Goal: Information Seeking & Learning: Learn about a topic

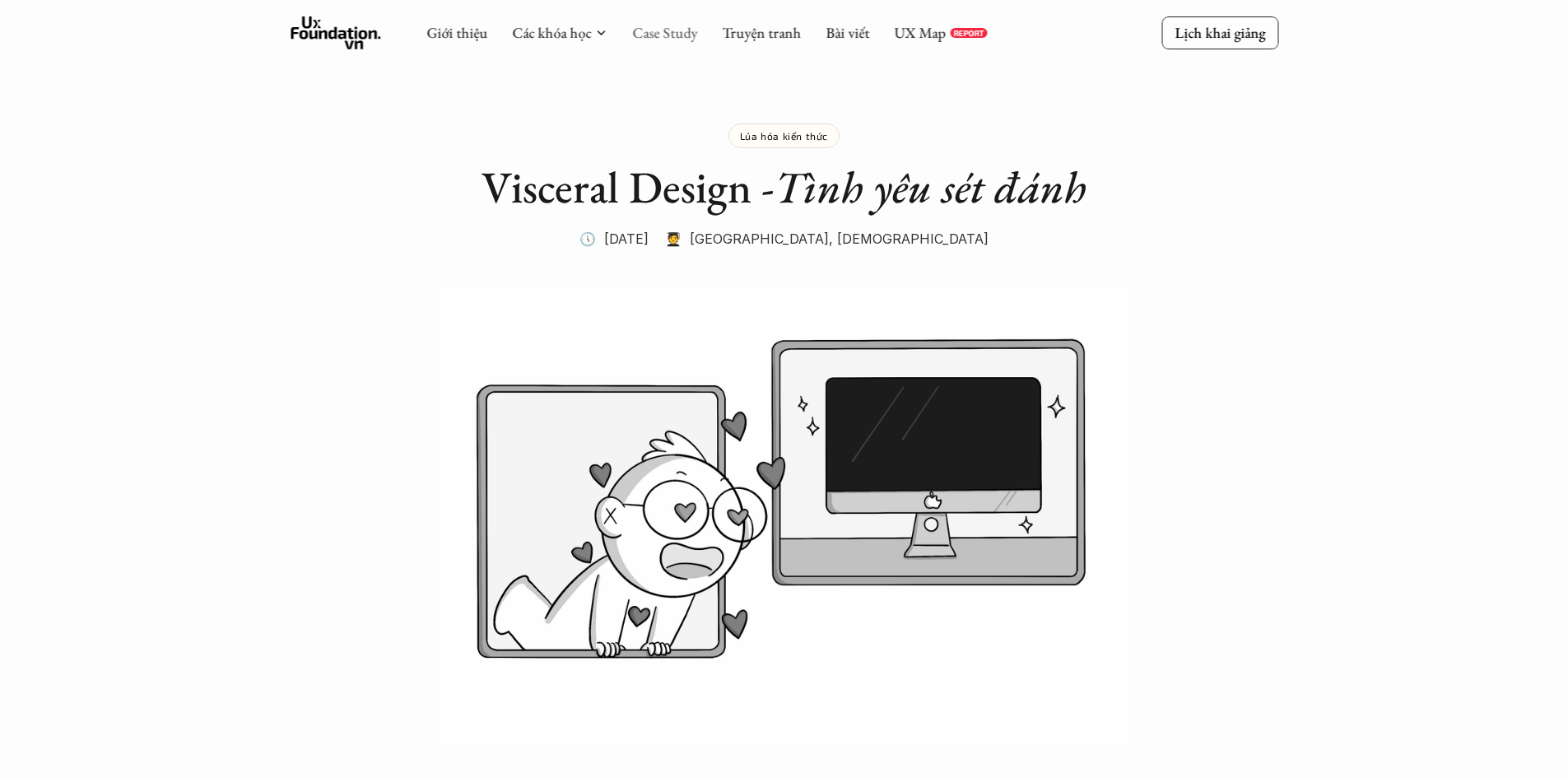
click at [664, 36] on link "Case Study" at bounding box center [664, 32] width 65 height 19
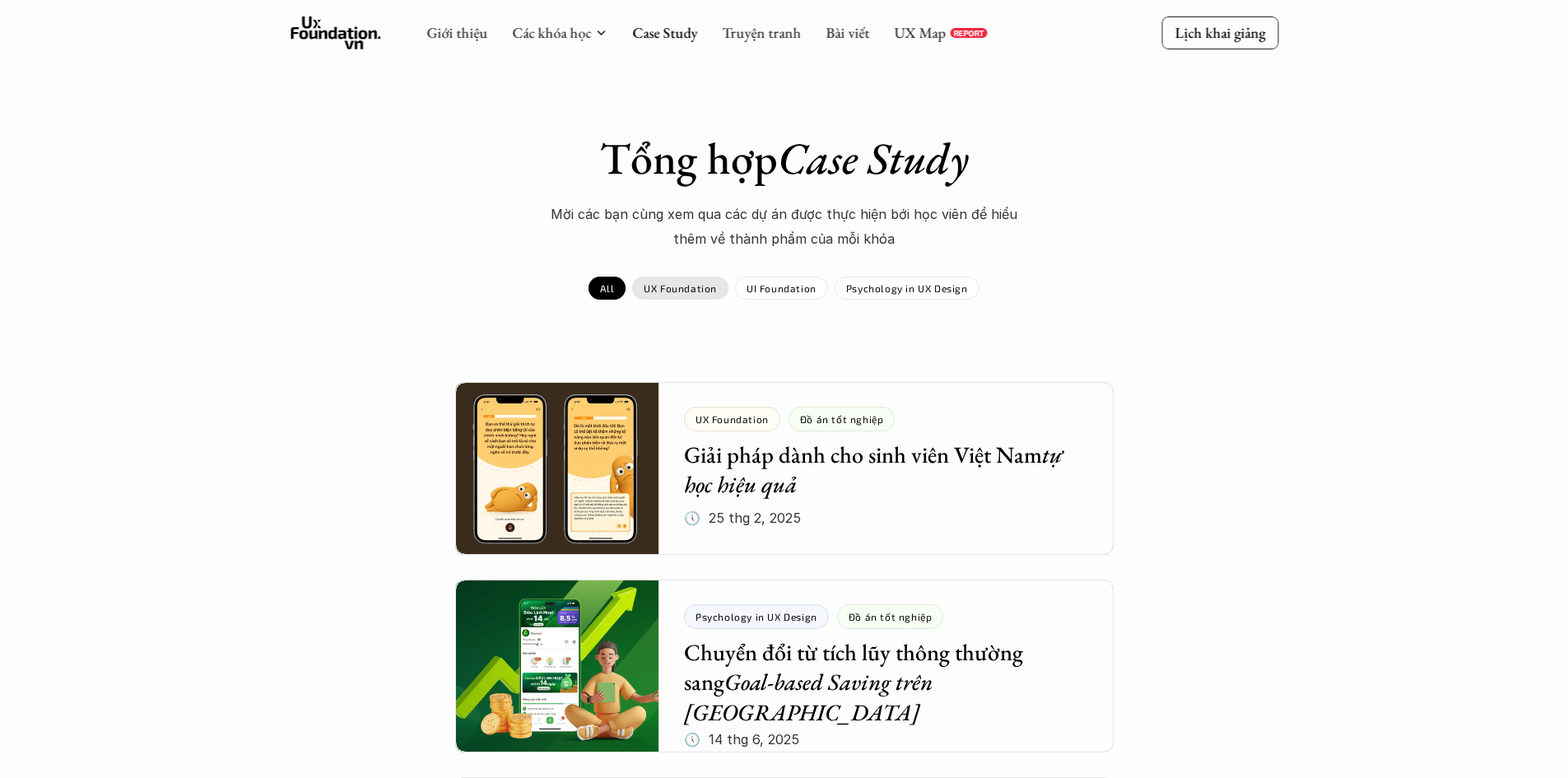
click at [692, 288] on p "UX Foundation" at bounding box center [680, 288] width 73 height 12
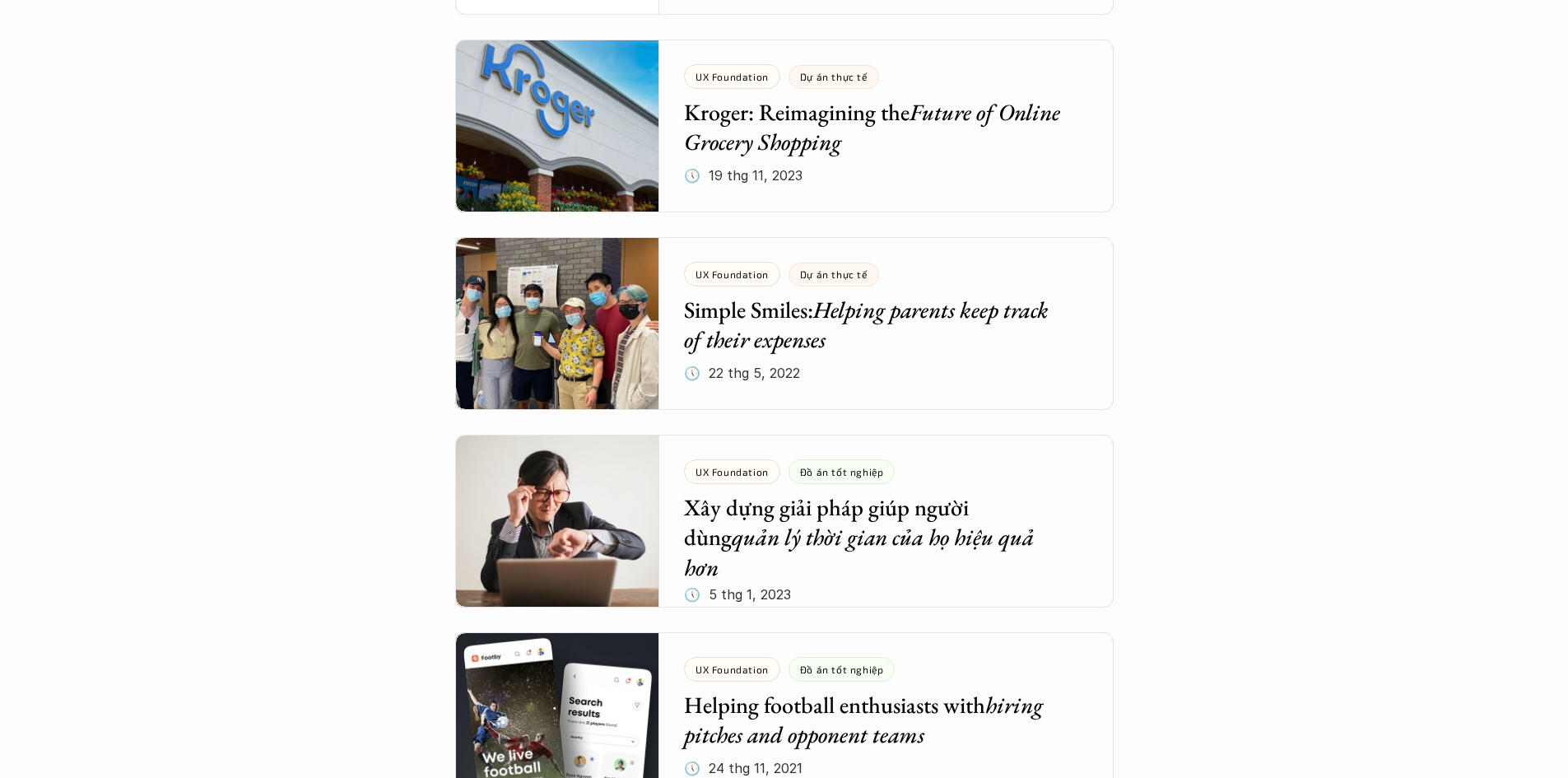
scroll to position [1729, 0]
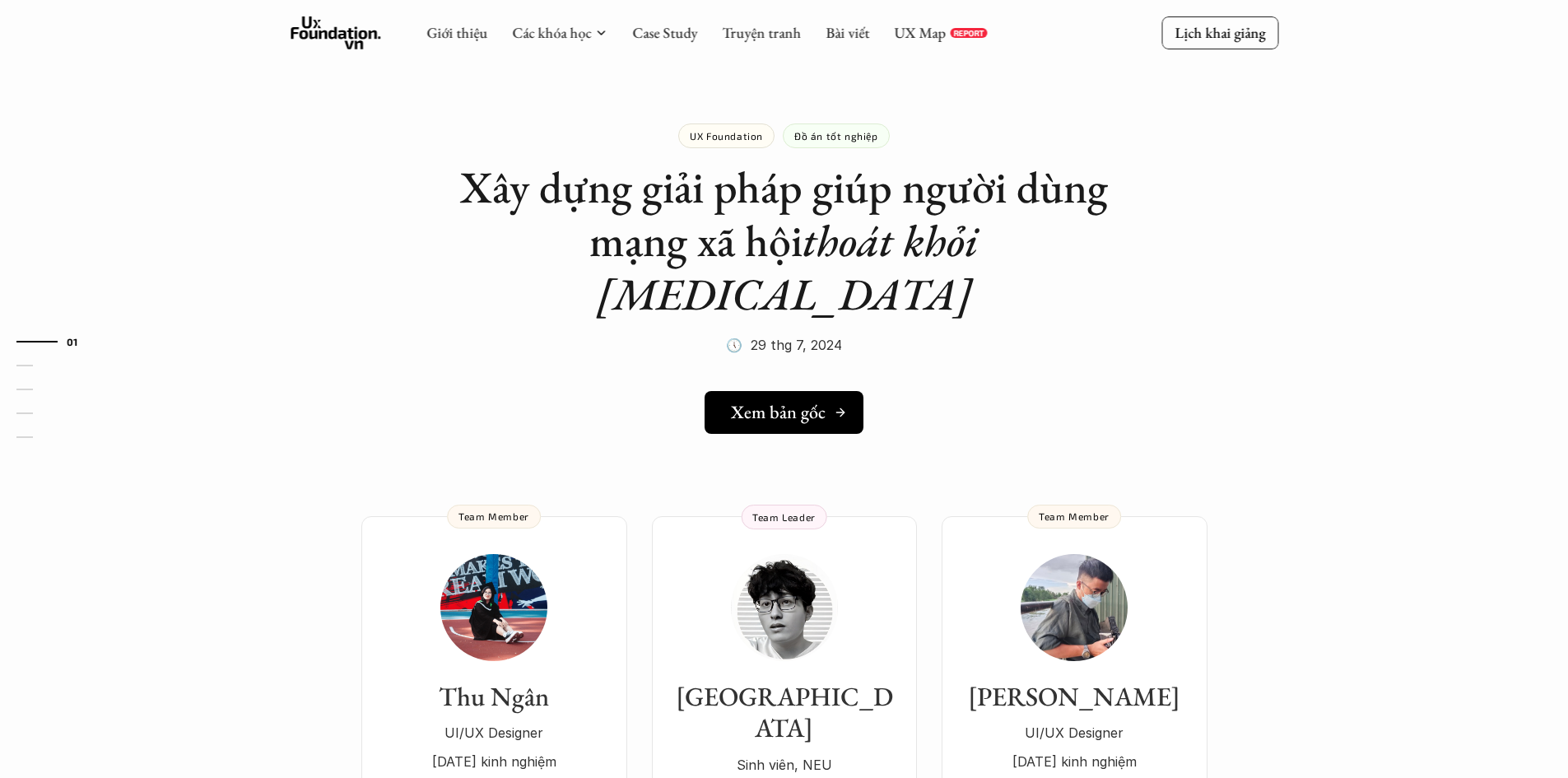
click at [807, 401] on h5 "Xem bản gốc" at bounding box center [778, 412] width 94 height 21
click at [645, 32] on link "Case Study" at bounding box center [664, 32] width 65 height 19
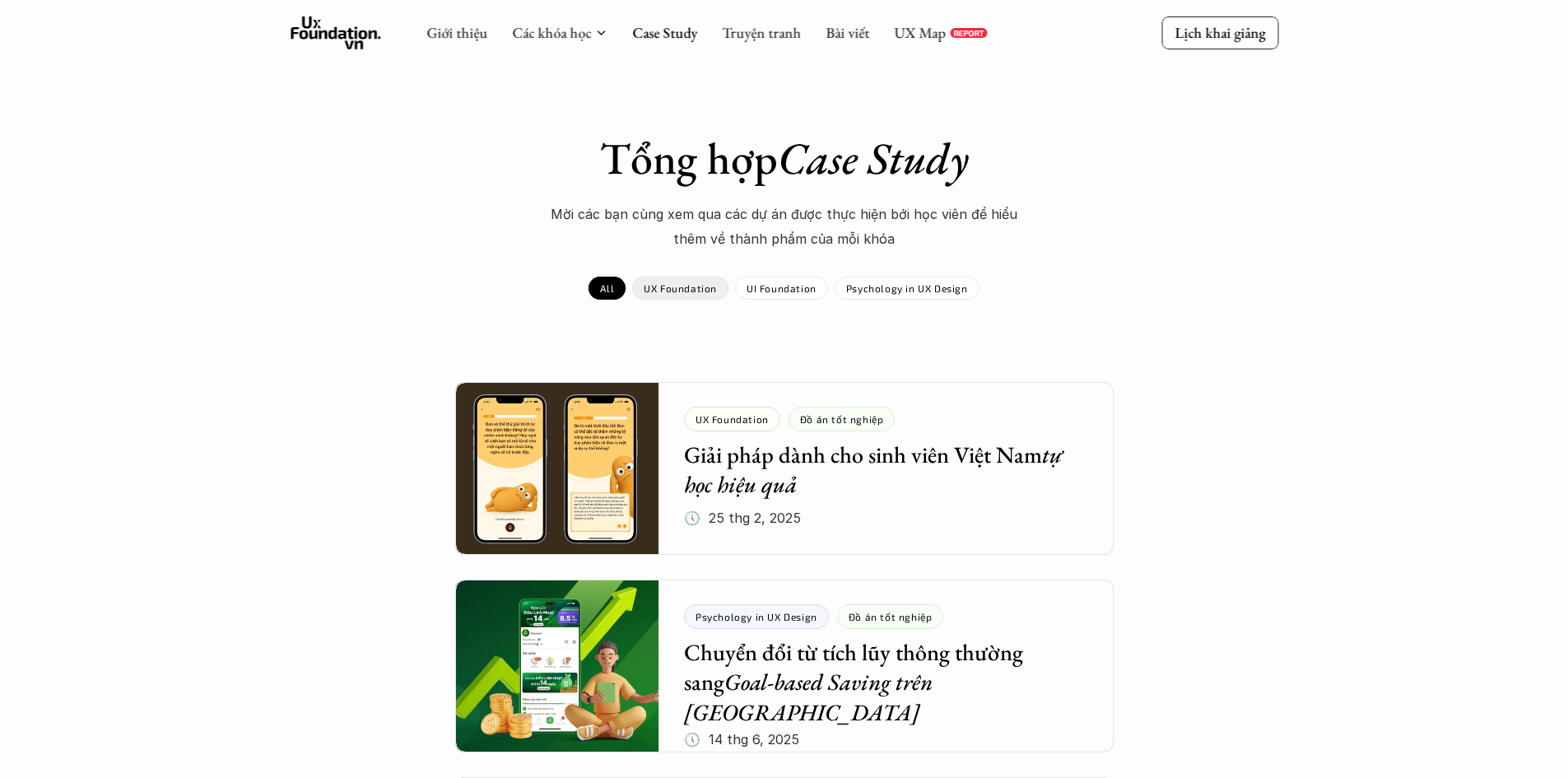
click at [687, 291] on p "UX Foundation" at bounding box center [680, 288] width 73 height 12
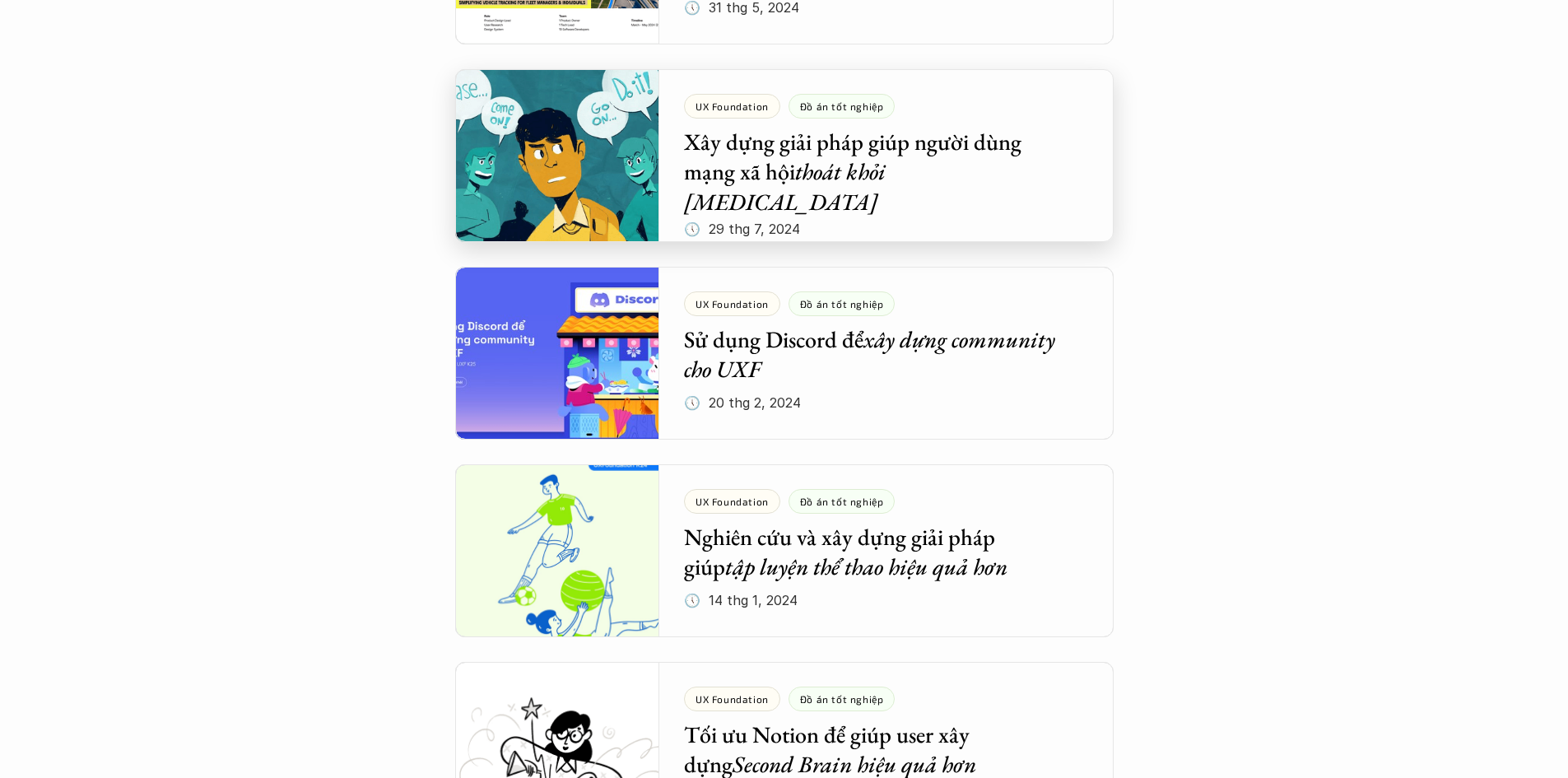
scroll to position [987, 0]
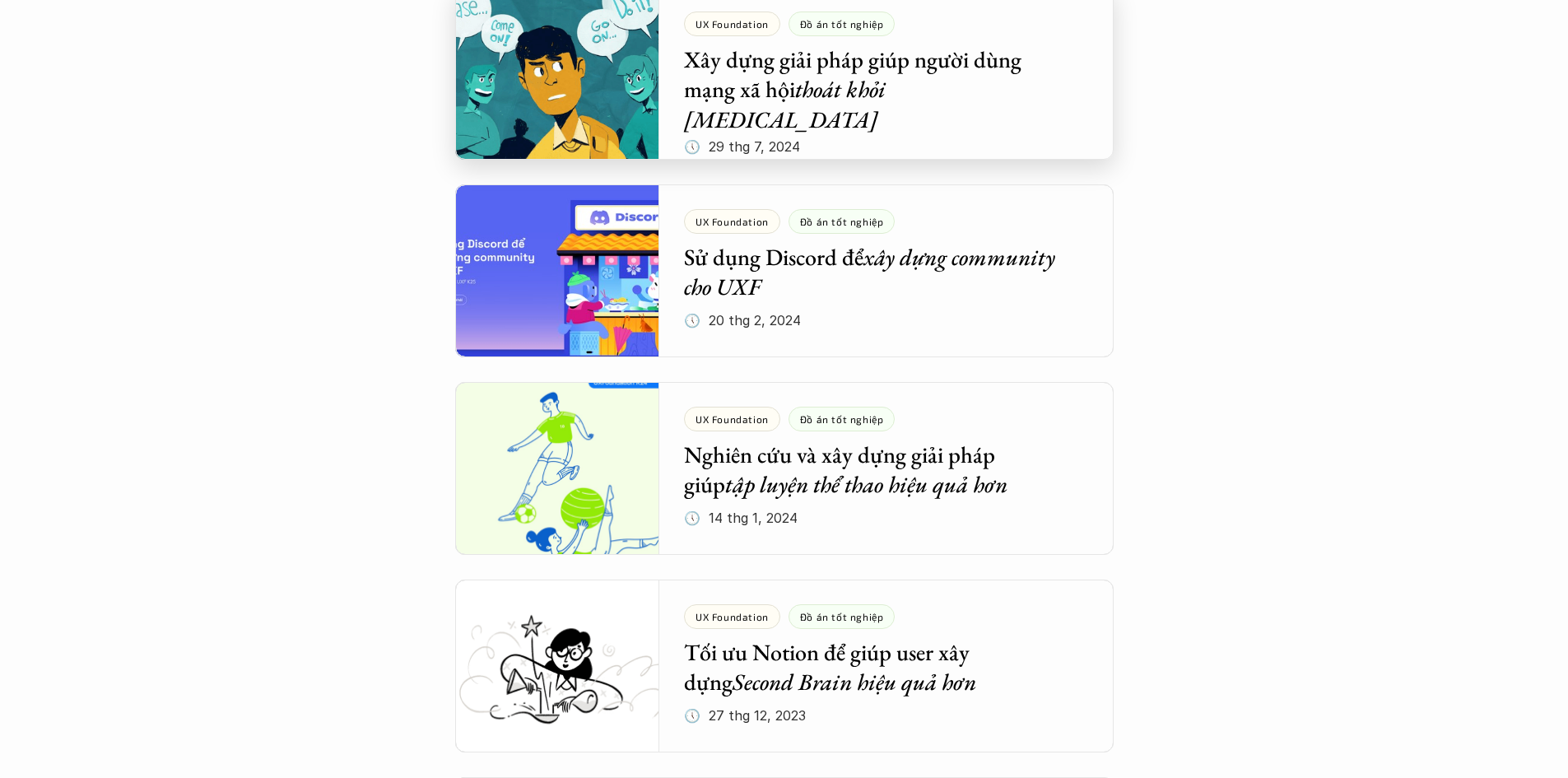
drag, startPoint x: 873, startPoint y: 78, endPoint x: 1177, endPoint y: 236, distance: 342.6
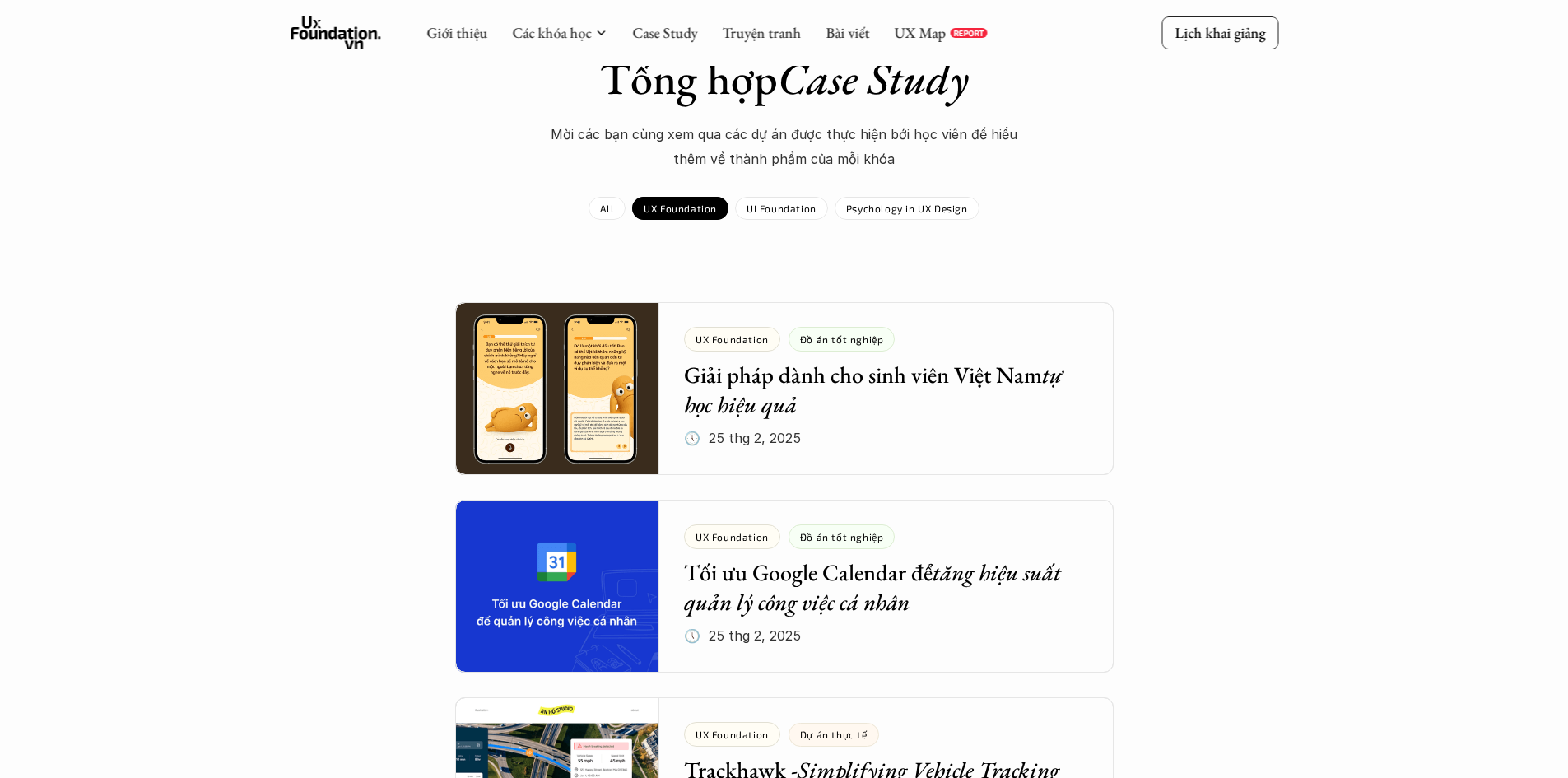
scroll to position [0, 0]
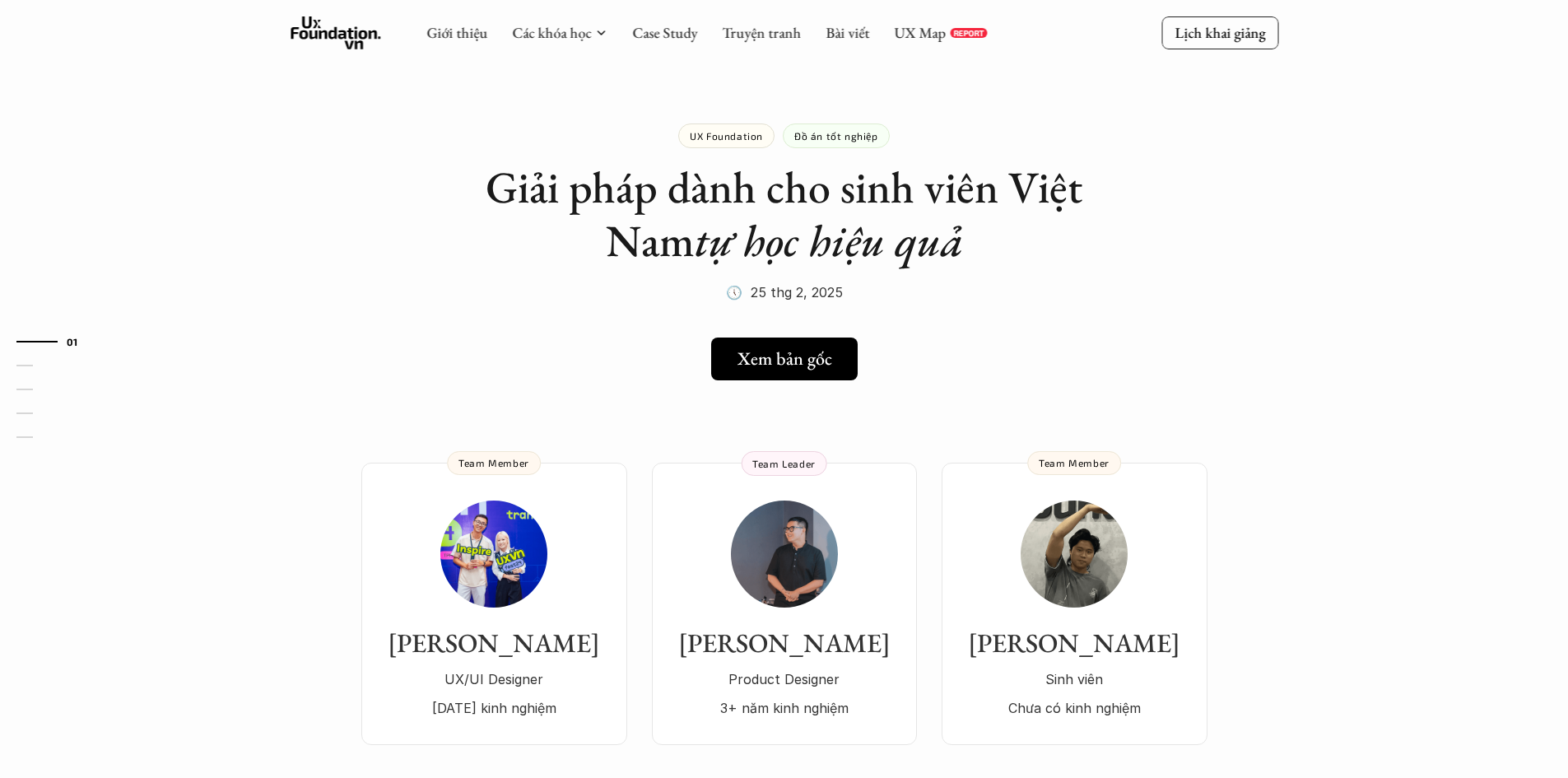
click at [561, 181] on h1 "Giải pháp dành cho sinh viên Việt Nam tự học hiệu quả" at bounding box center [784, 214] width 659 height 107
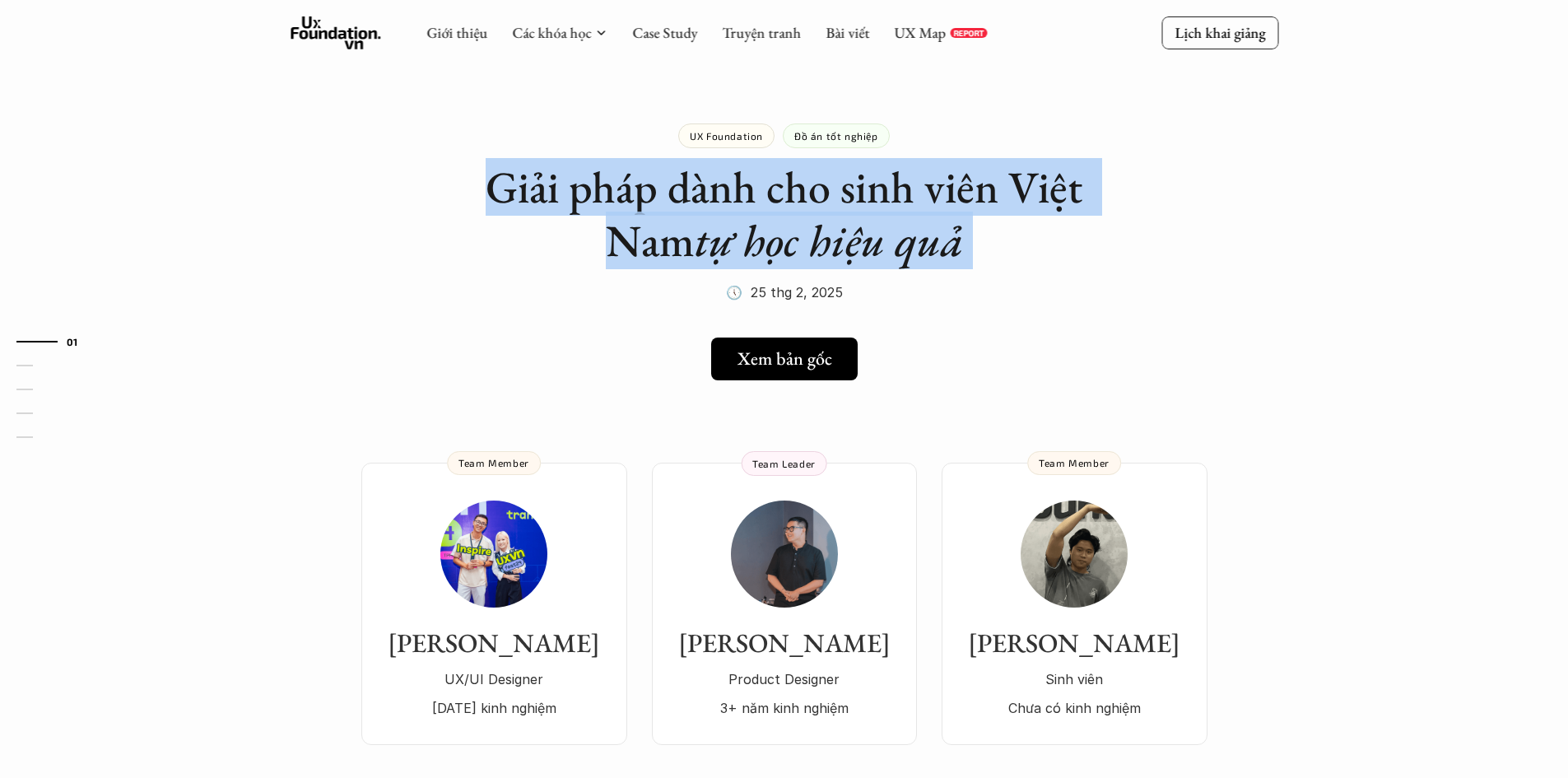
click at [561, 181] on h1 "Giải pháp dành cho sinh viên Việt Nam tự học hiệu quả" at bounding box center [784, 214] width 659 height 107
copy h1 "Giải pháp dành cho sinh viên Việt Nam tự học hiệu quả"
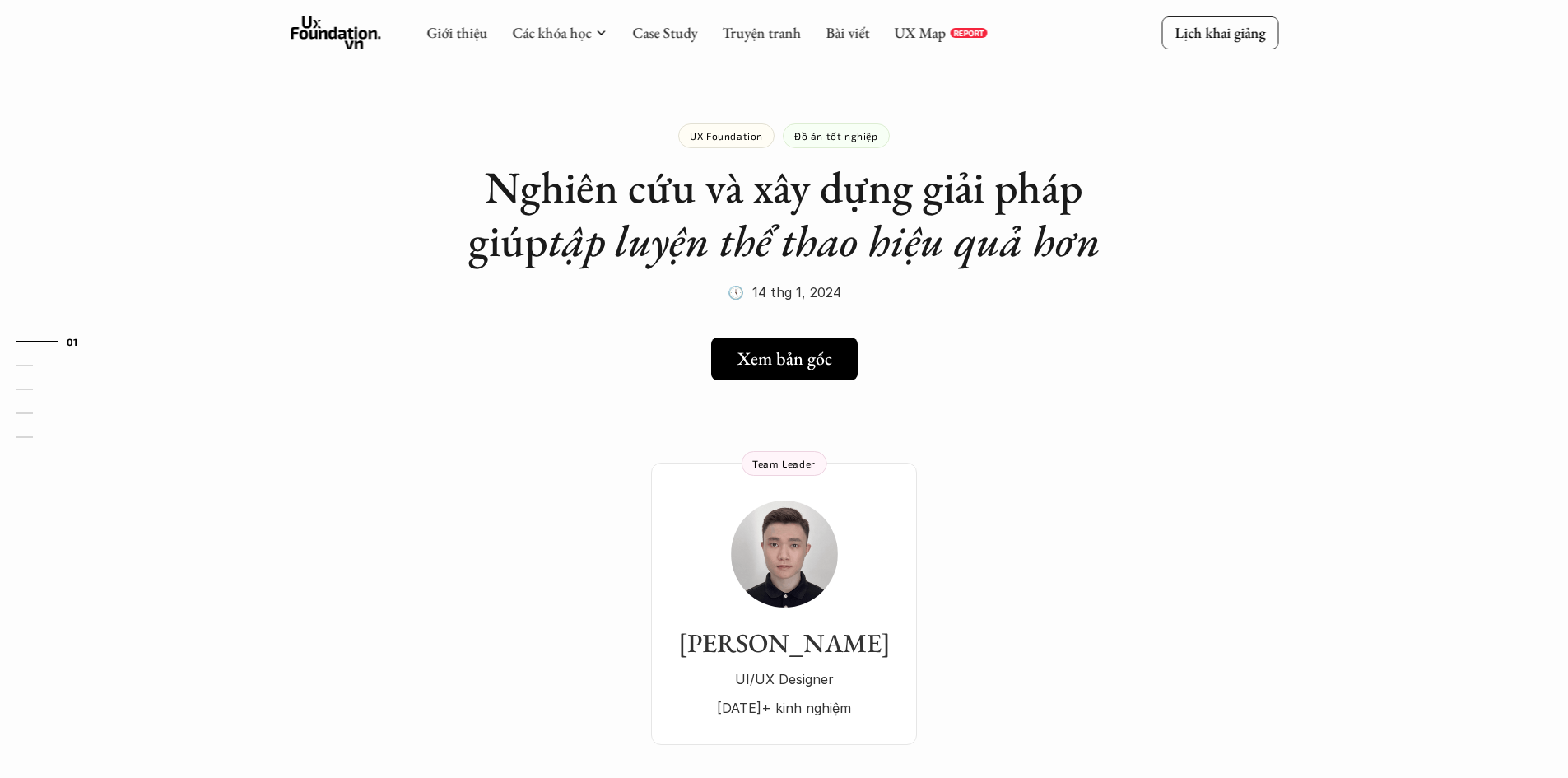
click at [626, 186] on h1 "Nghiên cứu và xây dựng giải pháp giúp tập luyện thể thao hiệu quả hơn" at bounding box center [784, 214] width 659 height 107
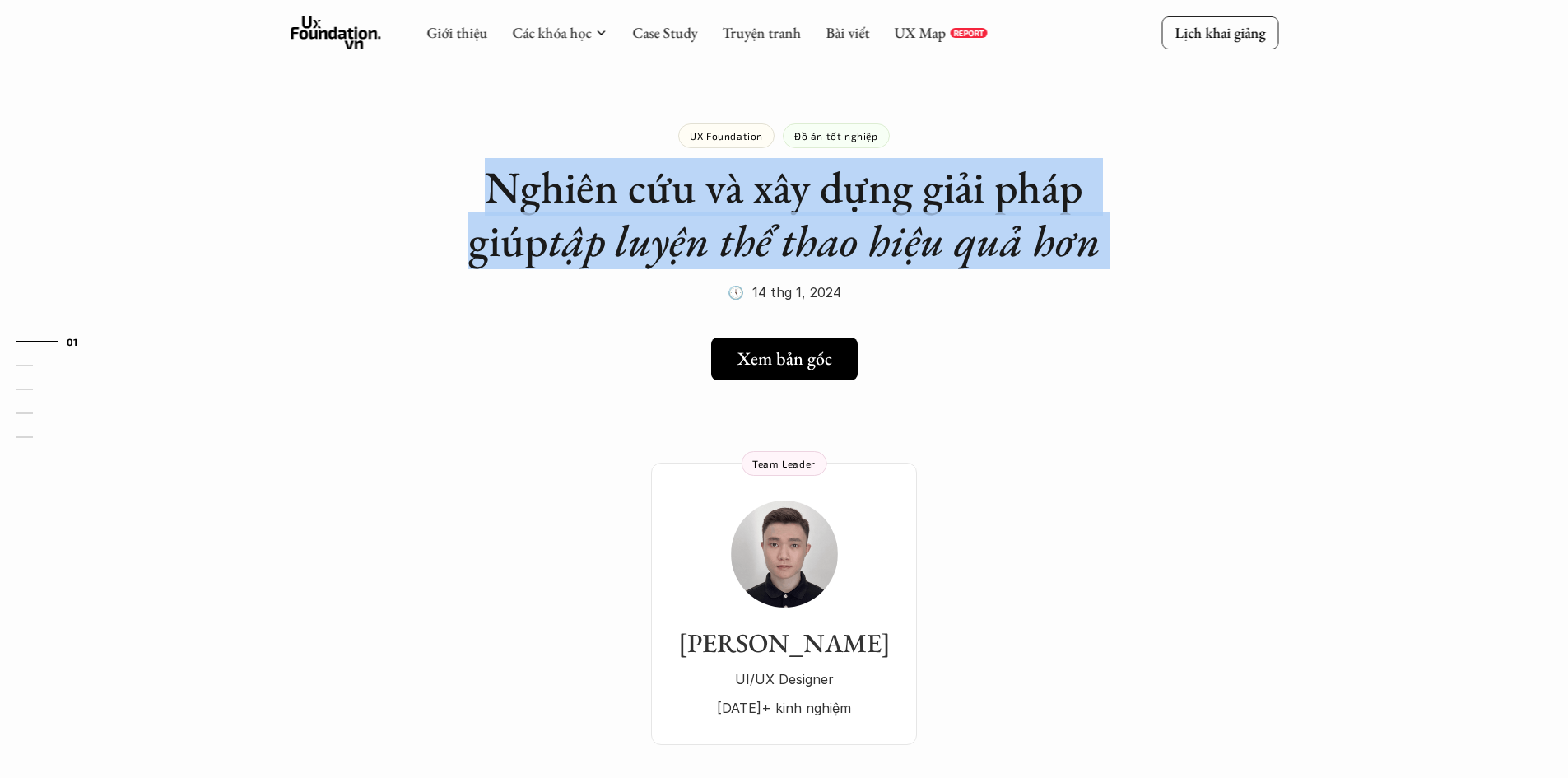
click at [626, 186] on h1 "Nghiên cứu và xây dựng giải pháp giúp tập luyện thể thao hiệu quả hơn" at bounding box center [784, 214] width 659 height 107
copy h1 "Nghiên cứu và xây dựng giải pháp giúp tập luyện thể thao hiệu quả hơn"
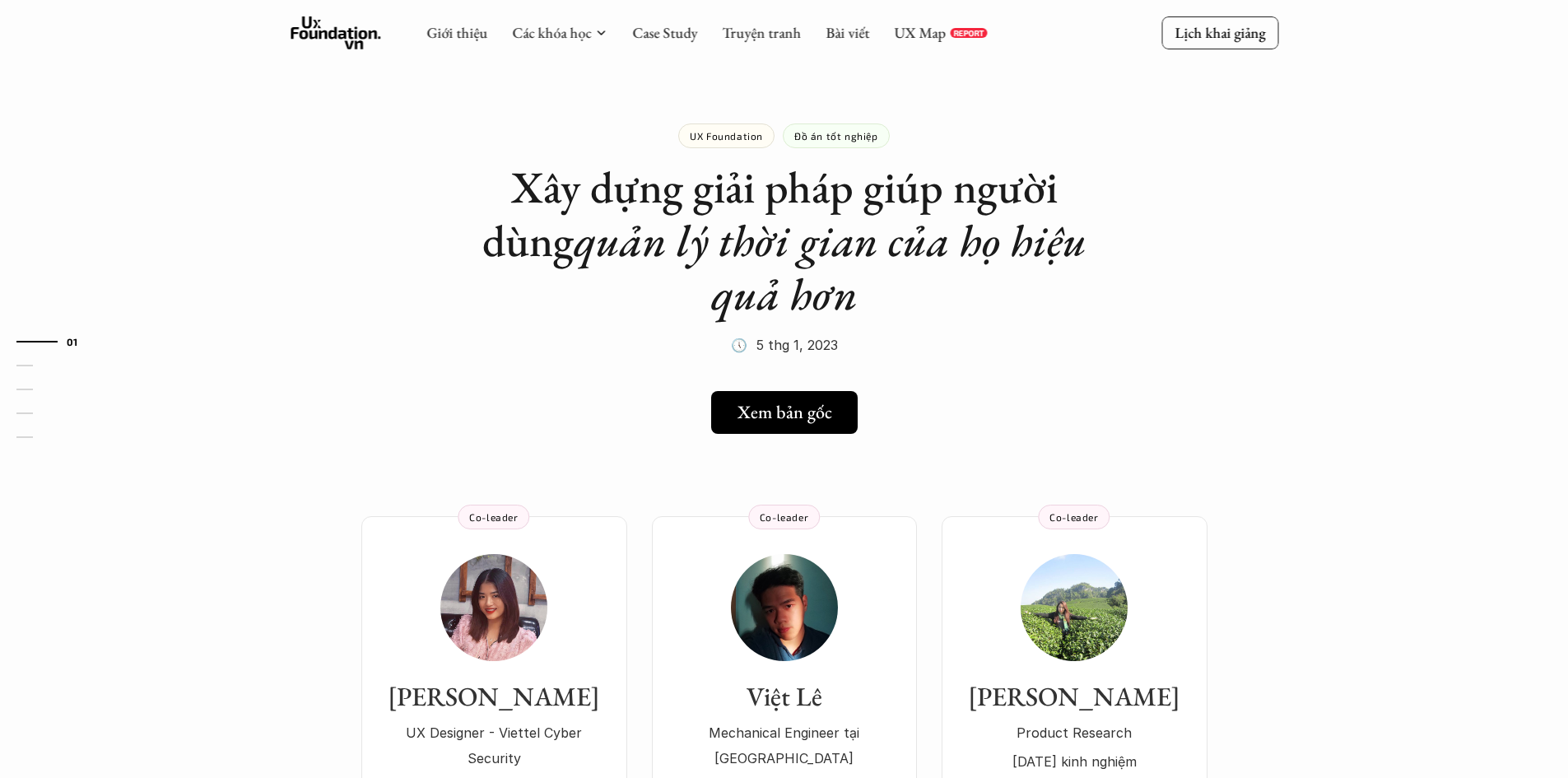
click at [574, 198] on h1 "Xây dựng giải pháp giúp người dùng quản lý thời gian của họ hiệu quả hơn" at bounding box center [784, 239] width 659 height 159
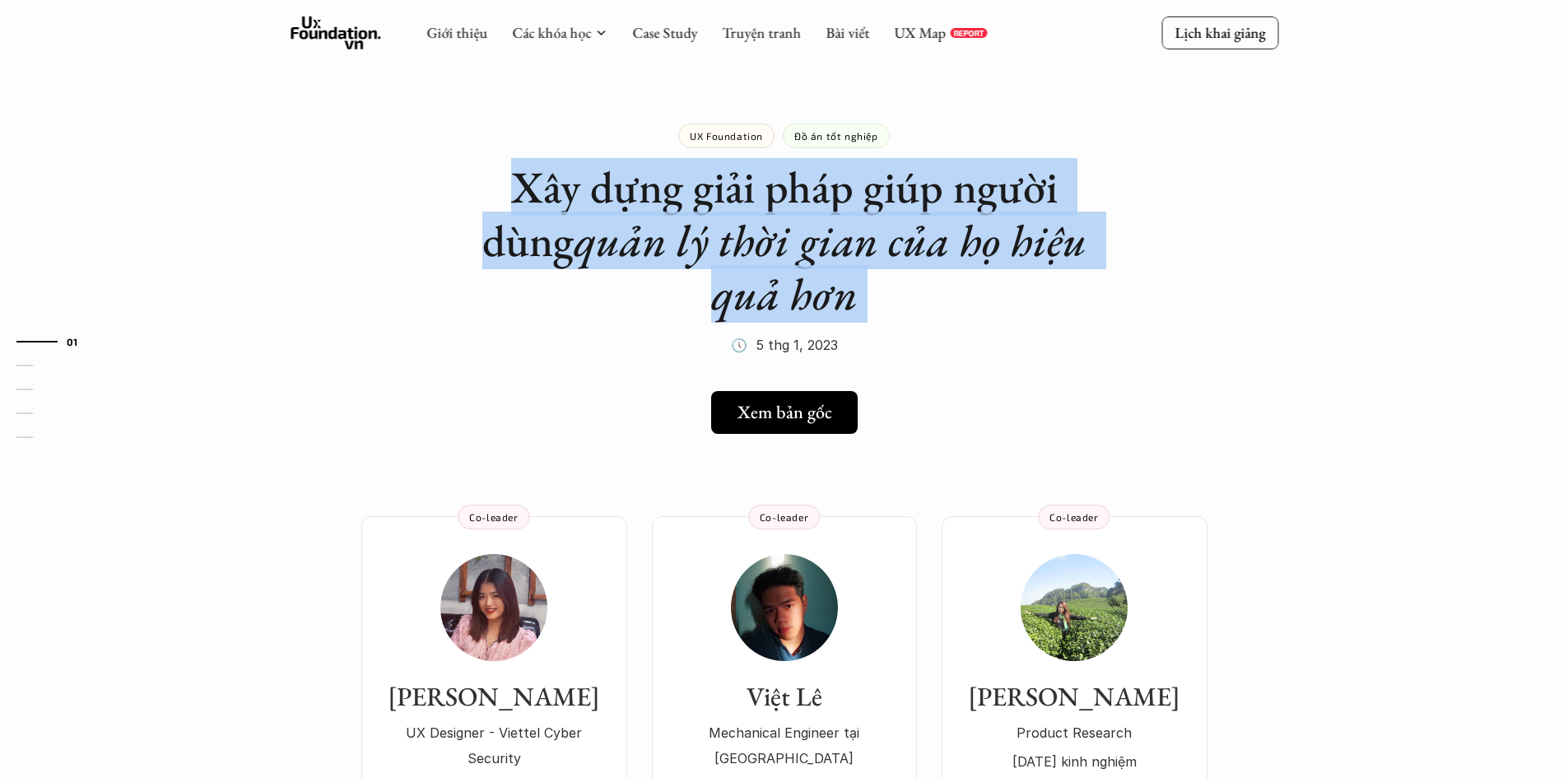
click at [574, 198] on h1 "Xây dựng giải pháp giúp người dùng quản lý thời gian của họ hiệu quả hơn" at bounding box center [784, 239] width 659 height 159
copy h1 "Xây dựng giải pháp giúp người dùng quản lý thời gian của họ hiệu quả hơn"
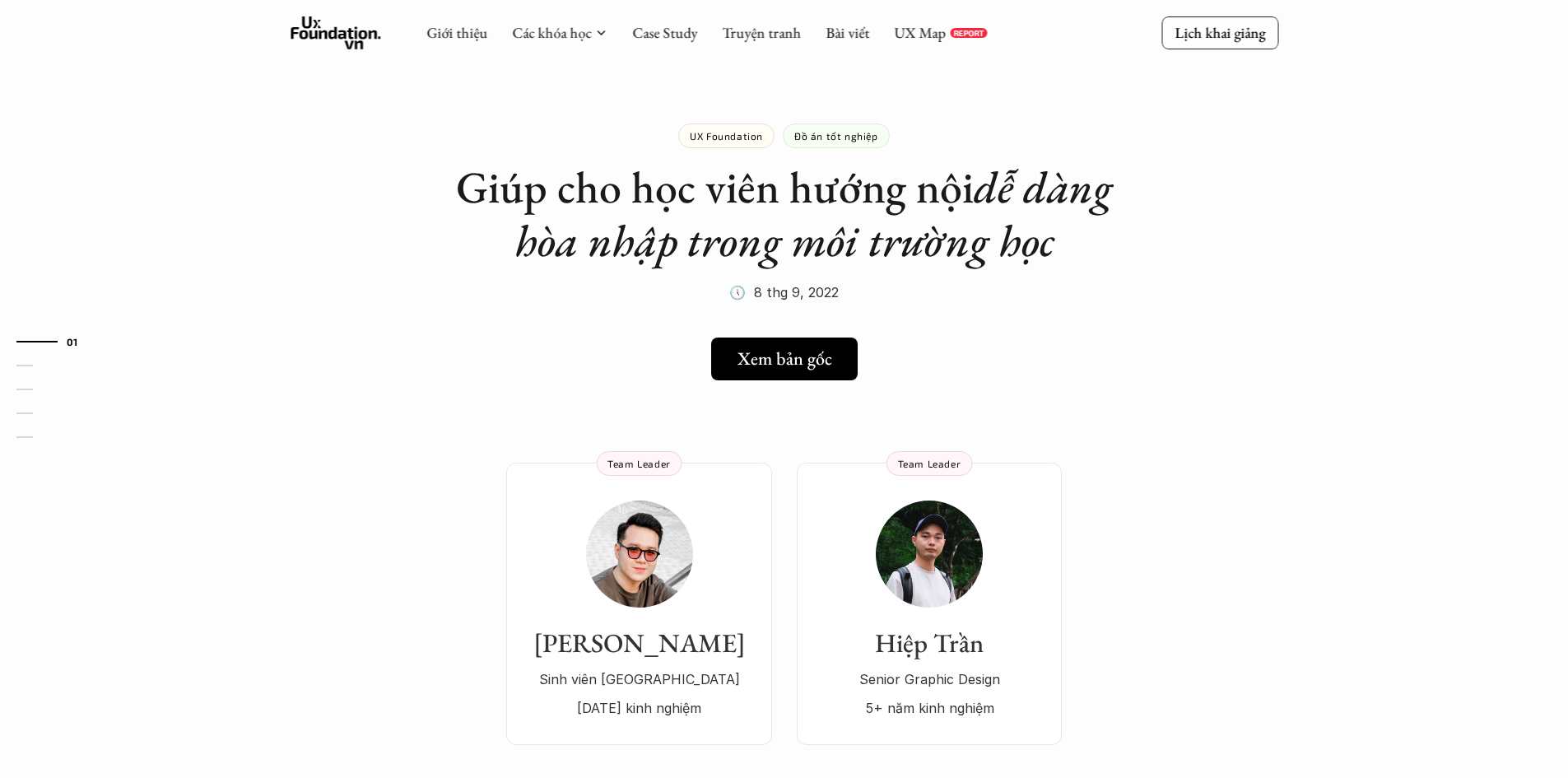
click at [598, 172] on h1 "Giúp cho học viên hướng nội dễ dàng hòa nhập trong môi trường học" at bounding box center [784, 214] width 659 height 107
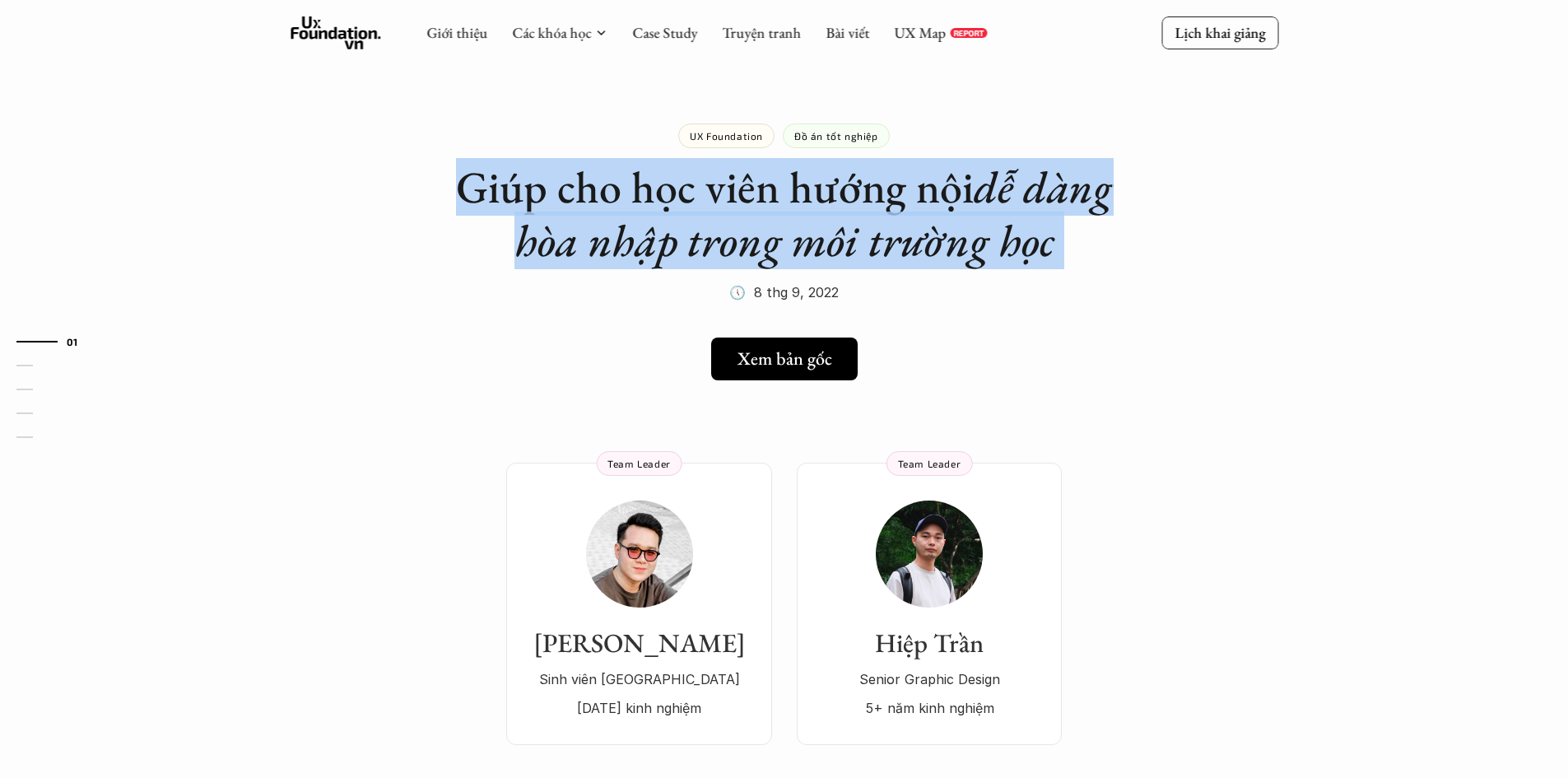
click at [598, 172] on h1 "Giúp cho học viên hướng nội dễ dàng hòa nhập trong môi trường học" at bounding box center [784, 214] width 659 height 107
copy h1 "Giúp cho học viên hướng nội dễ dàng hòa nhập trong môi trường học"
